Goal: Communication & Community: Answer question/provide support

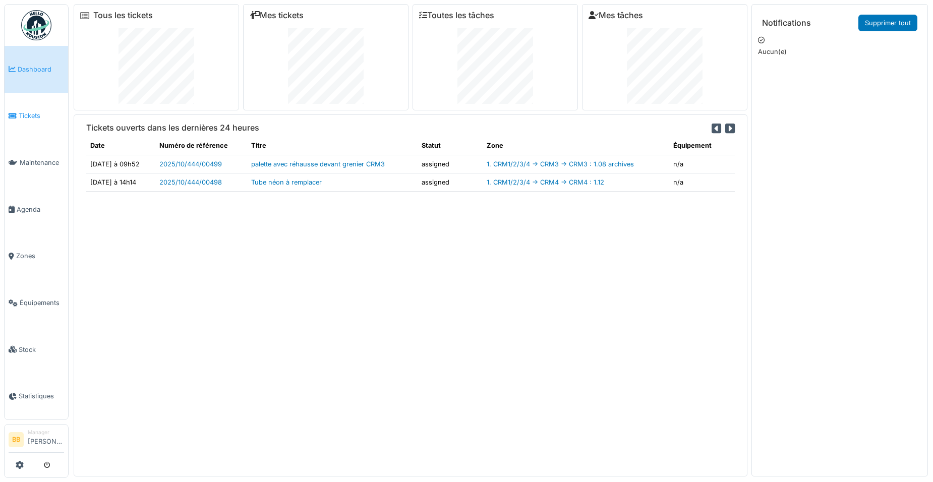
click at [20, 115] on span "Tickets" at bounding box center [41, 116] width 45 height 10
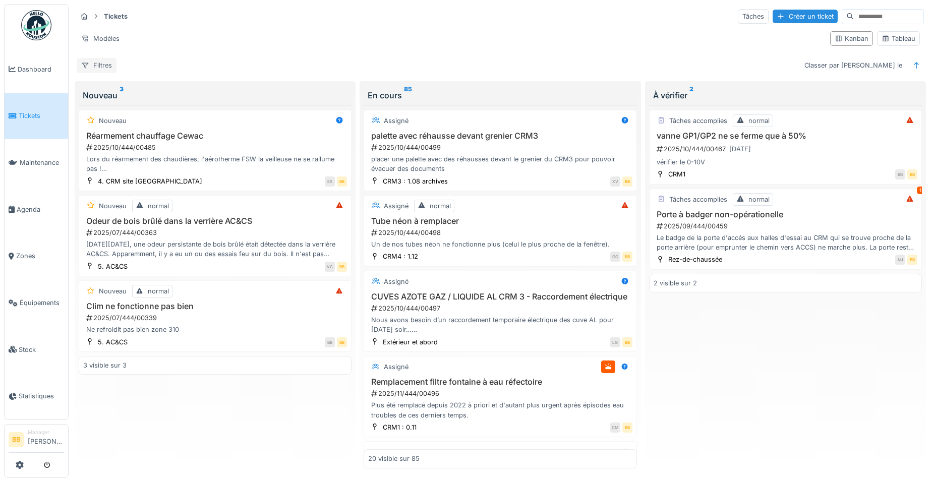
click at [107, 66] on div "Filtres" at bounding box center [97, 65] width 40 height 15
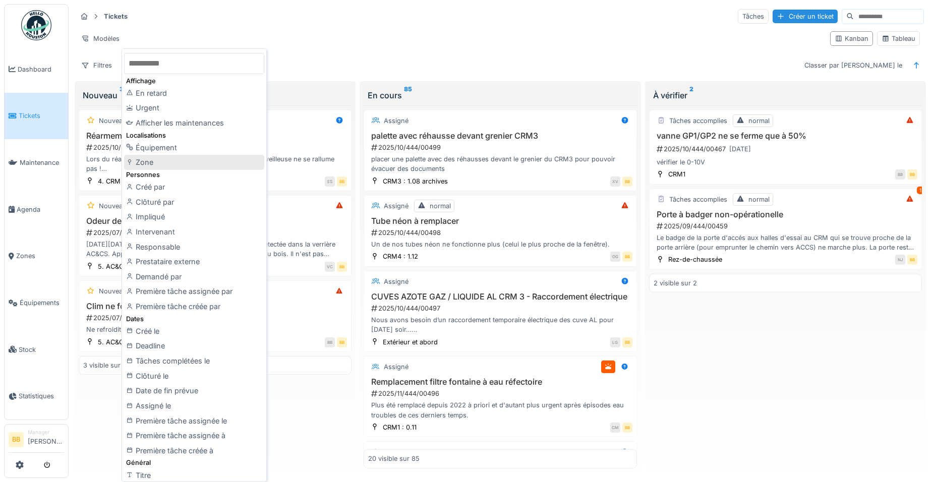
click at [169, 164] on div "Zone" at bounding box center [194, 162] width 140 height 15
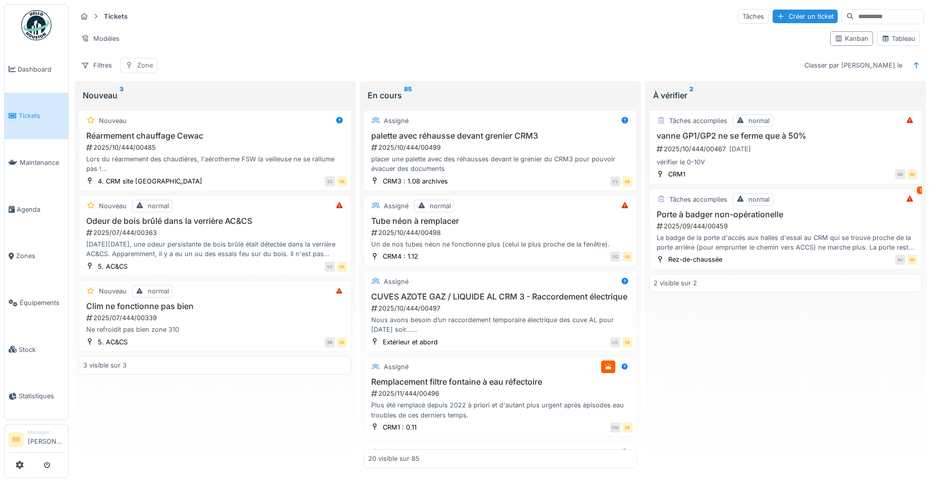
click at [154, 64] on div "Zone" at bounding box center [139, 65] width 37 height 15
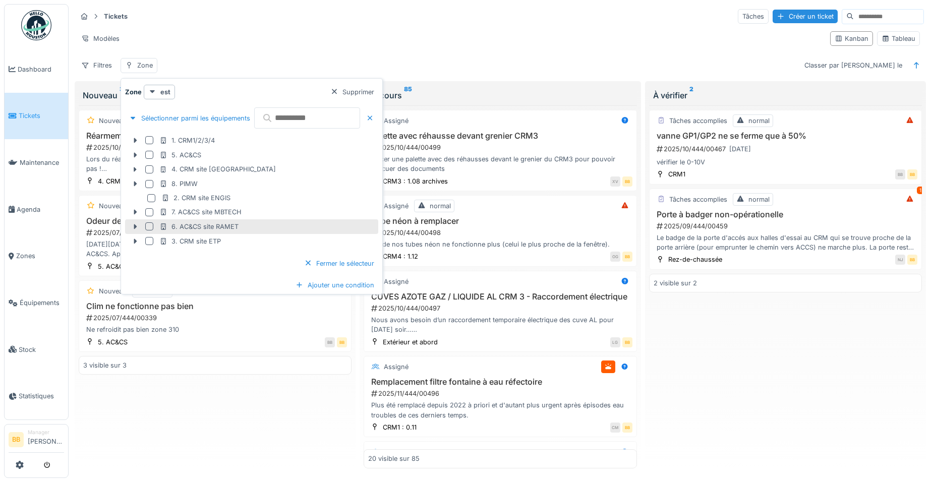
click at [149, 225] on div at bounding box center [149, 226] width 8 height 8
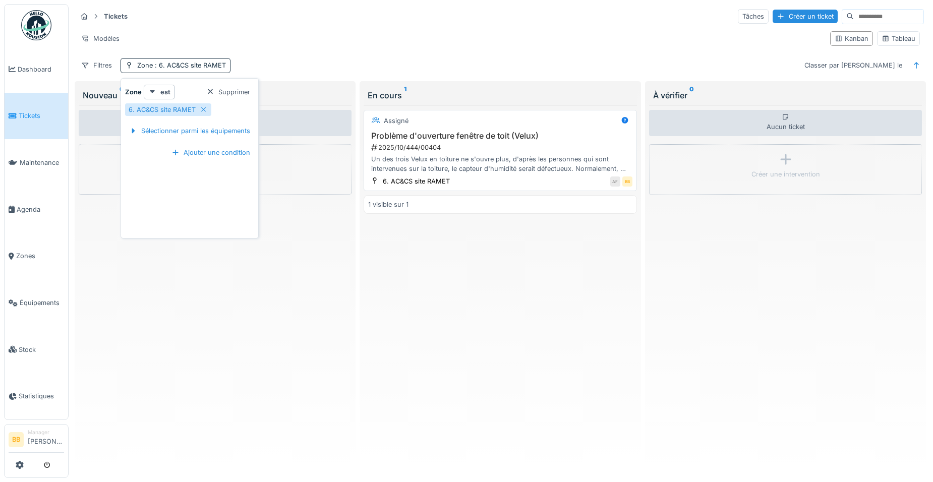
click at [397, 168] on div "Un des trois Velux en toiture ne s'ouvre plus, d'après les personnes qui sont i…" at bounding box center [500, 163] width 264 height 19
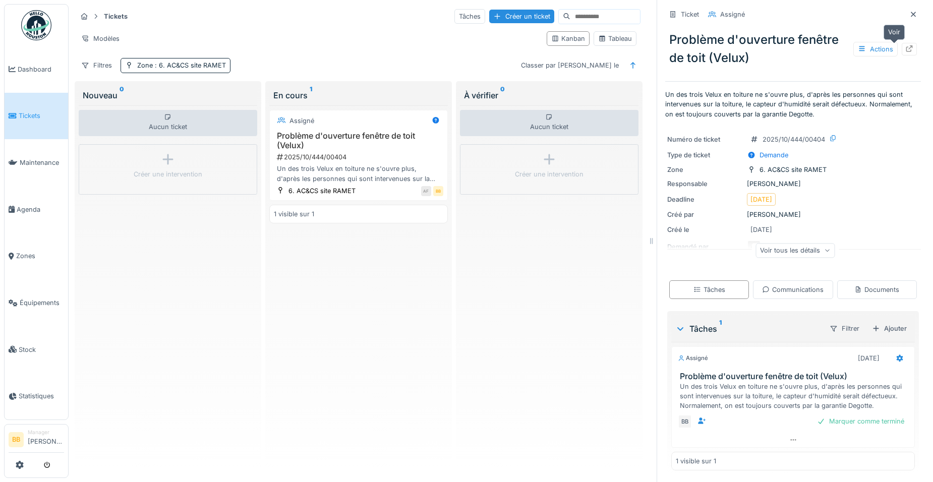
click at [902, 54] on div at bounding box center [909, 49] width 15 height 13
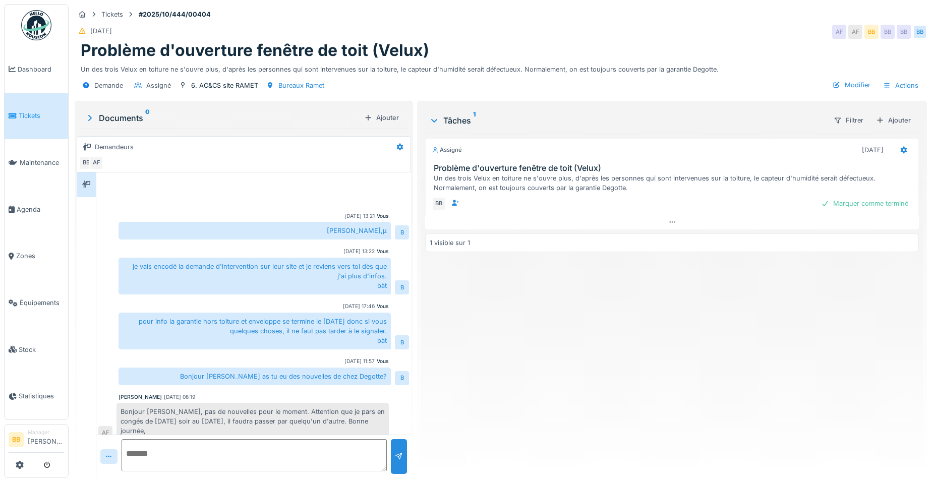
scroll to position [462, 0]
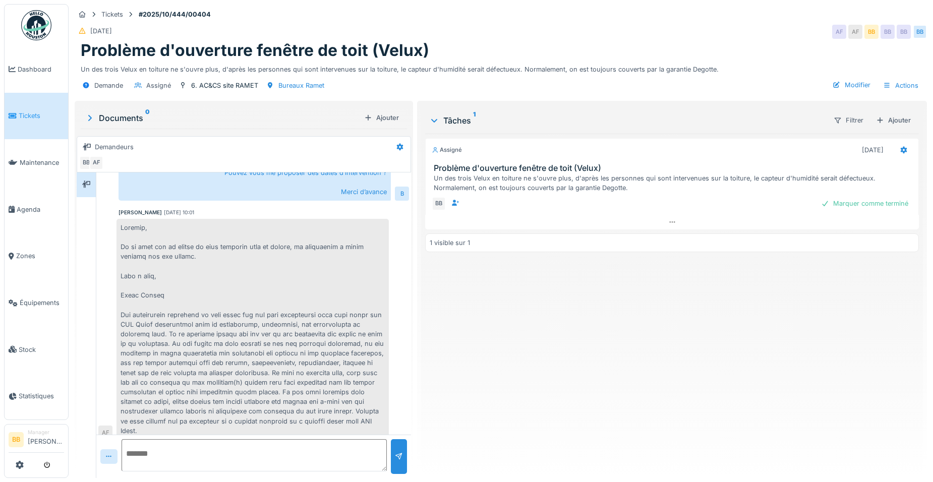
click at [233, 456] on textarea at bounding box center [254, 455] width 265 height 32
click at [177, 442] on textarea at bounding box center [254, 455] width 265 height 32
type textarea "**********"
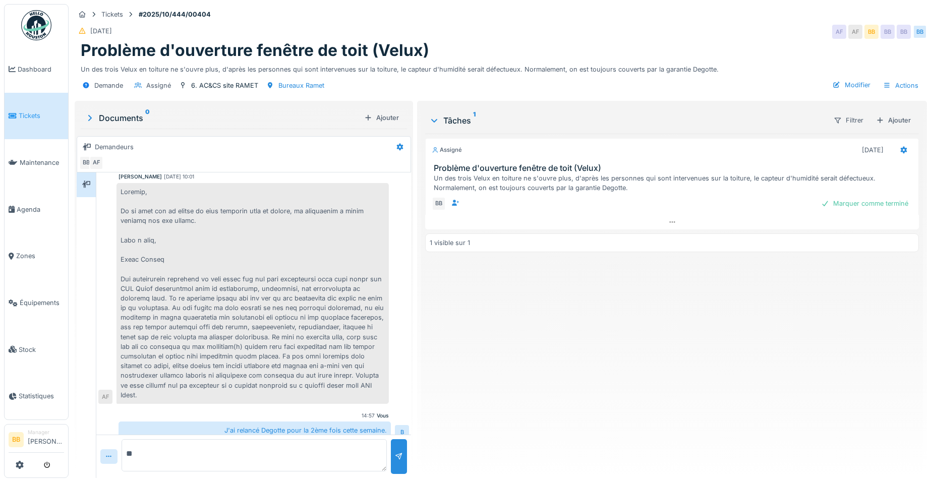
type textarea "*"
click at [341, 463] on textarea "**********" at bounding box center [252, 455] width 261 height 32
paste textarea "**********"
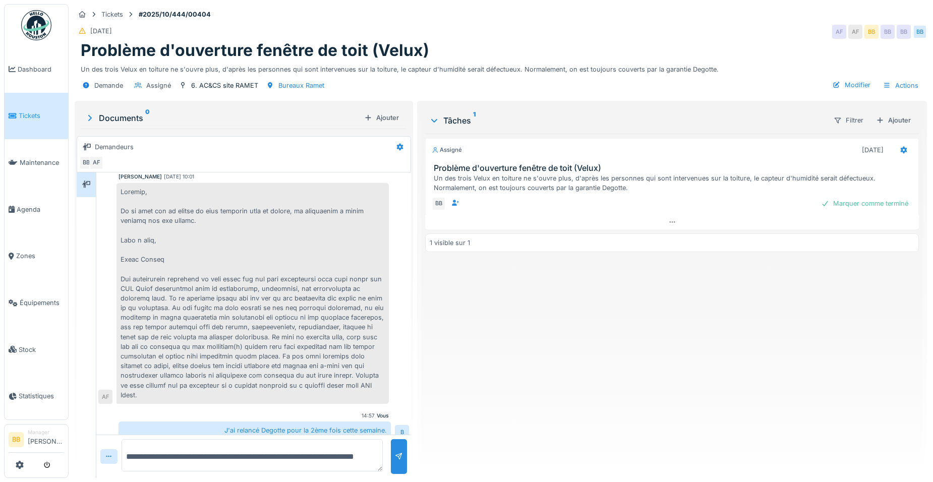
type textarea "**********"
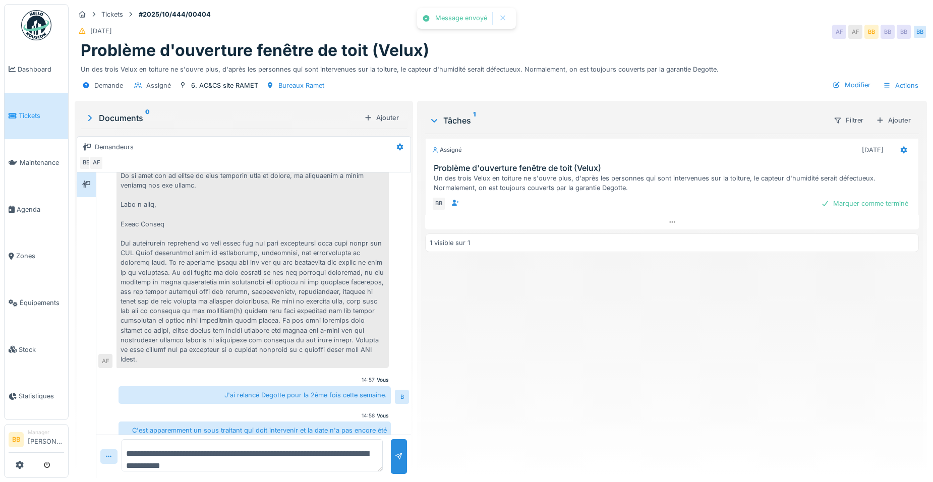
scroll to position [633, 0]
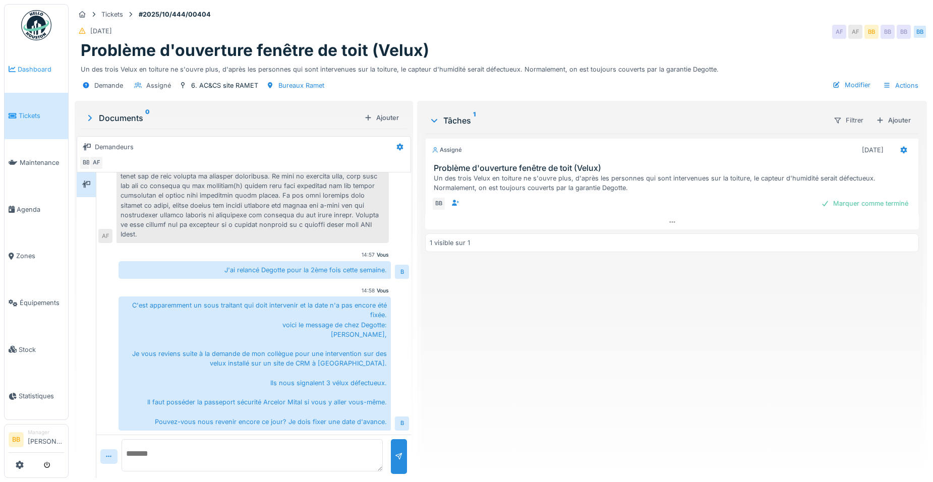
click at [29, 68] on span "Dashboard" at bounding box center [41, 70] width 46 height 10
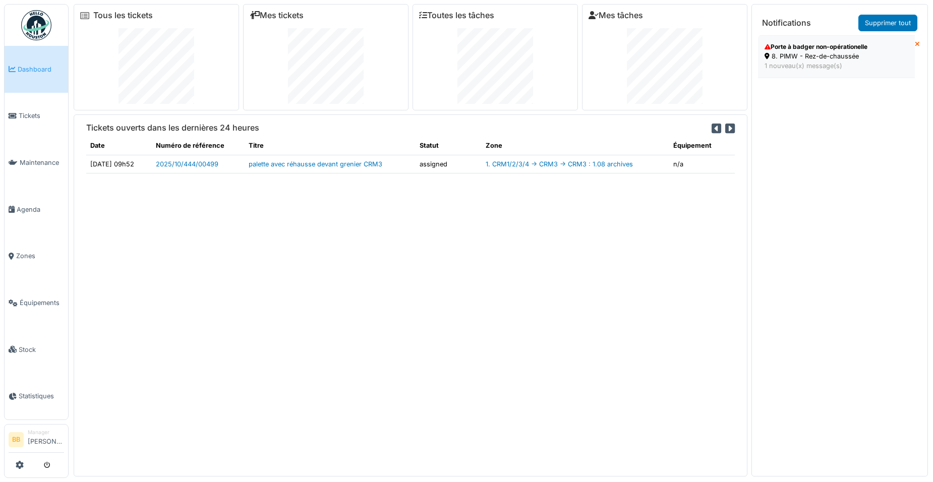
click at [802, 69] on div "1 nouveau(x) message(s)" at bounding box center [836, 66] width 144 height 10
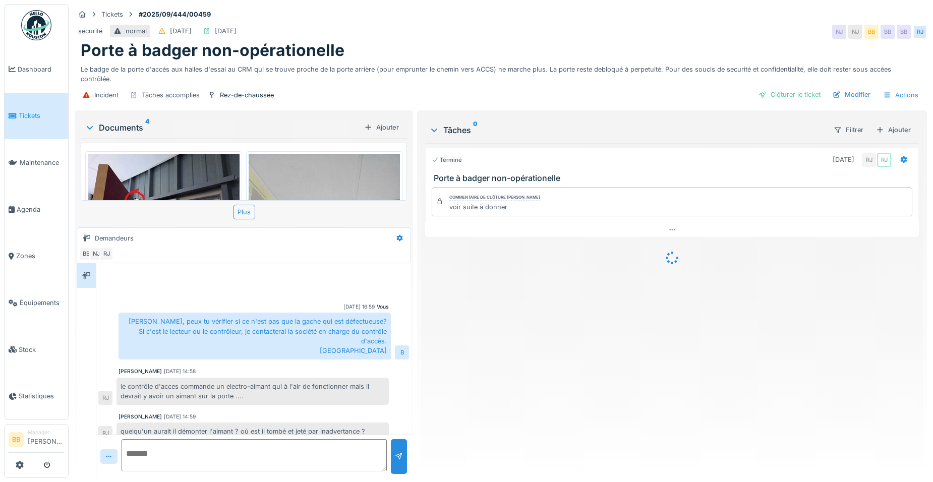
scroll to position [293, 0]
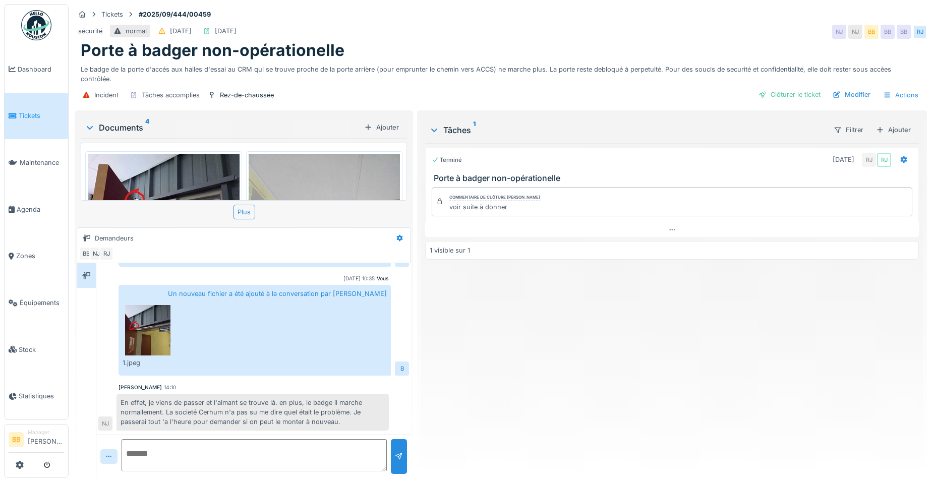
click at [244, 397] on div "En effet, je viens de passer et l'aimant se trouve là. en plus, le badge il mar…" at bounding box center [252, 412] width 272 height 37
click at [38, 75] on link "Dashboard" at bounding box center [37, 69] width 64 height 47
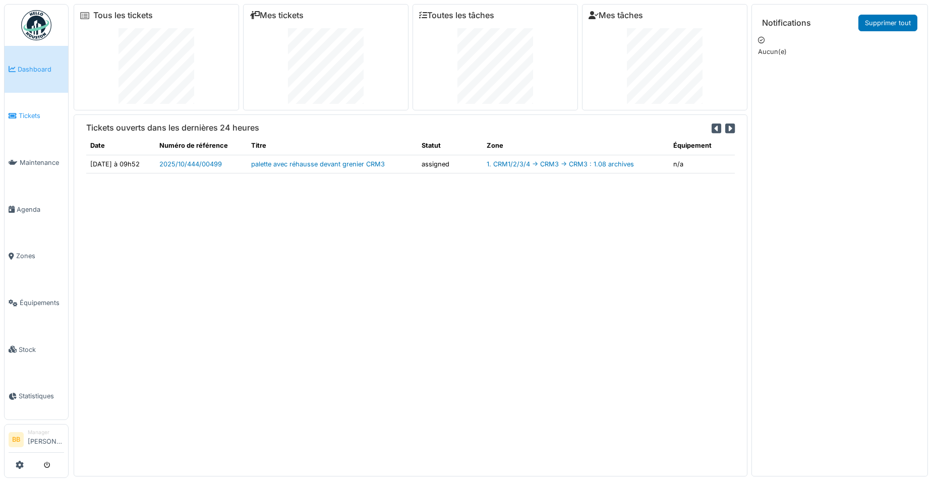
click at [33, 117] on span "Tickets" at bounding box center [41, 116] width 45 height 10
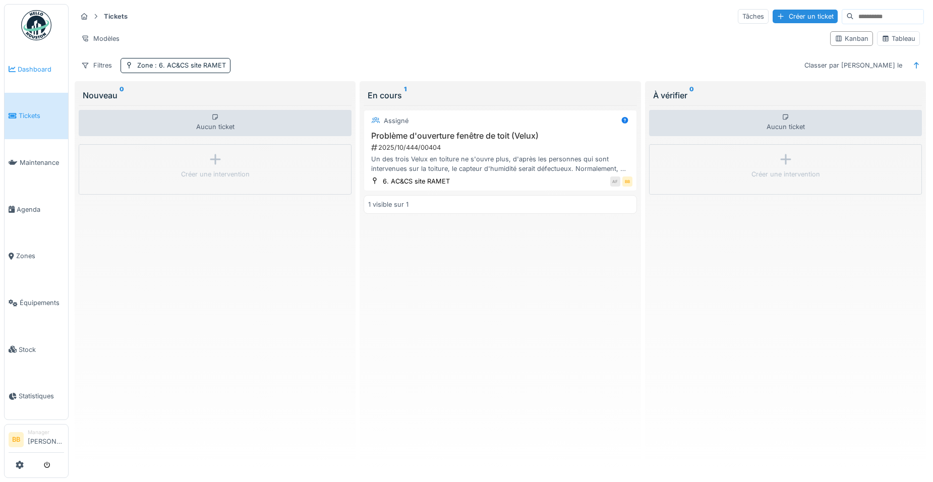
click at [27, 78] on link "Dashboard" at bounding box center [37, 69] width 64 height 47
